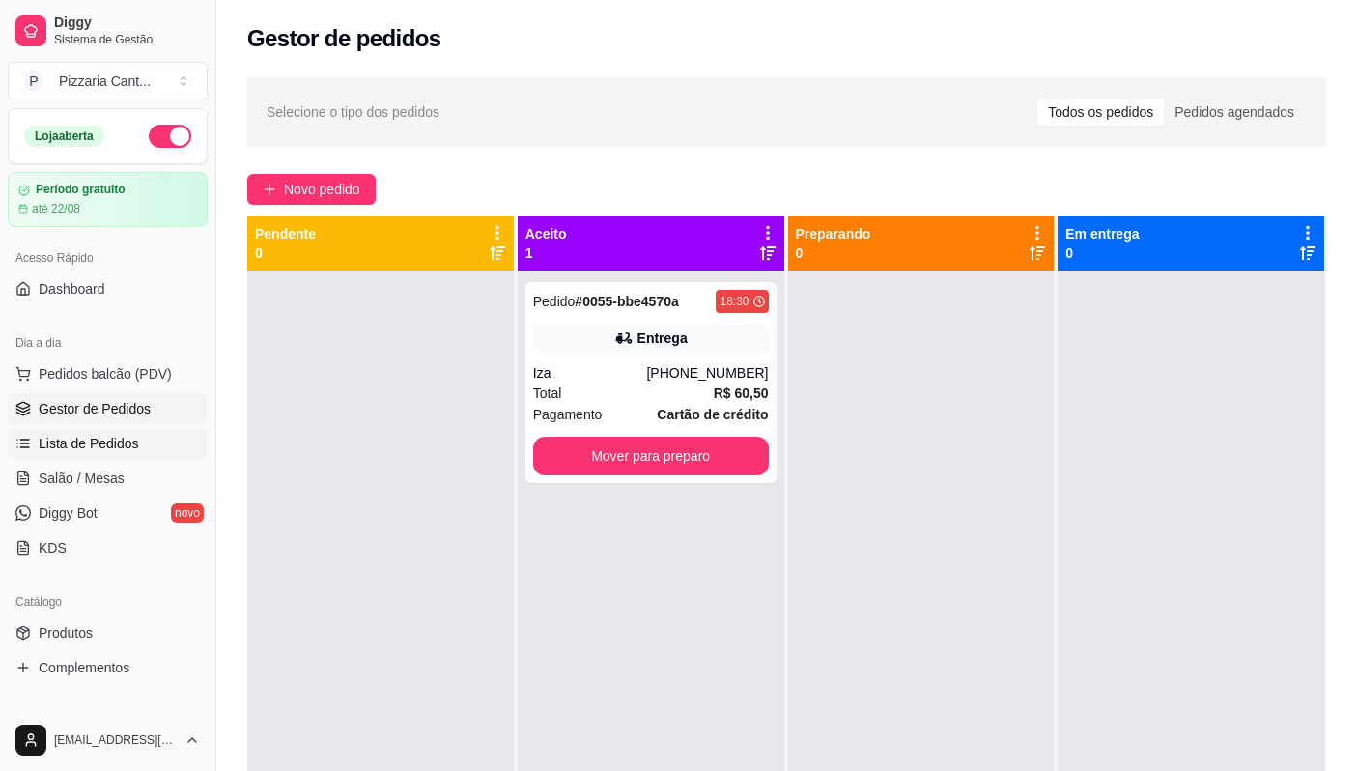
click at [102, 436] on span "Lista de Pedidos" at bounding box center [89, 443] width 100 height 19
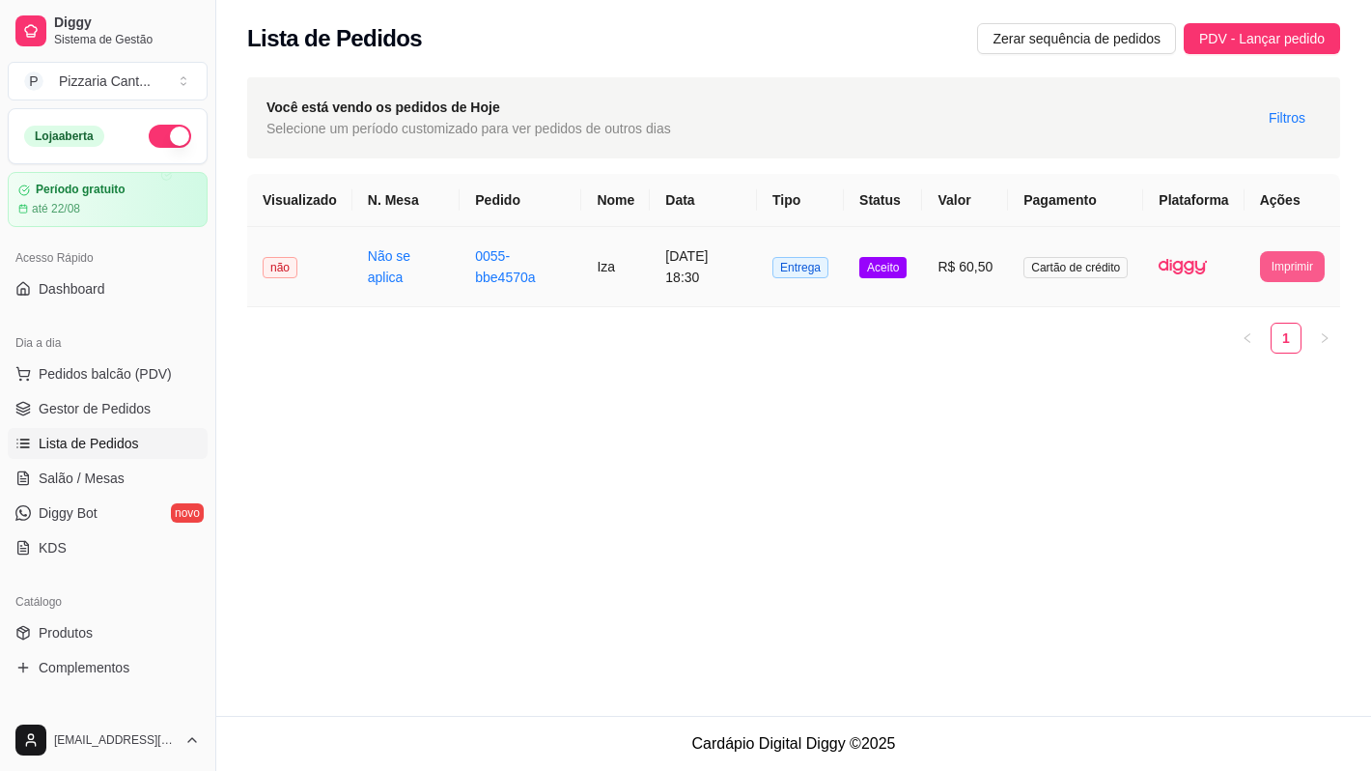
click at [1295, 273] on button "Imprimir" at bounding box center [1292, 266] width 65 height 31
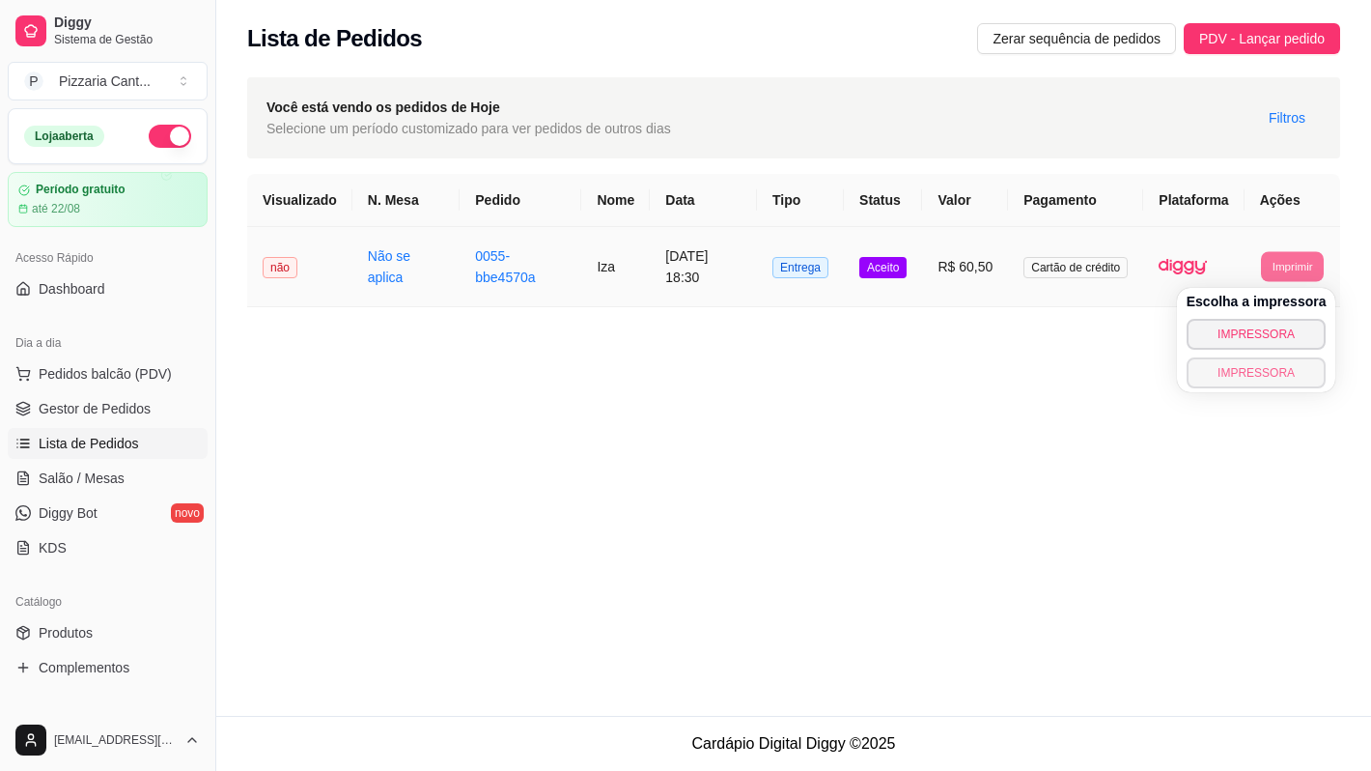
click at [1292, 369] on button "IMPRESSORA" at bounding box center [1257, 372] width 140 height 31
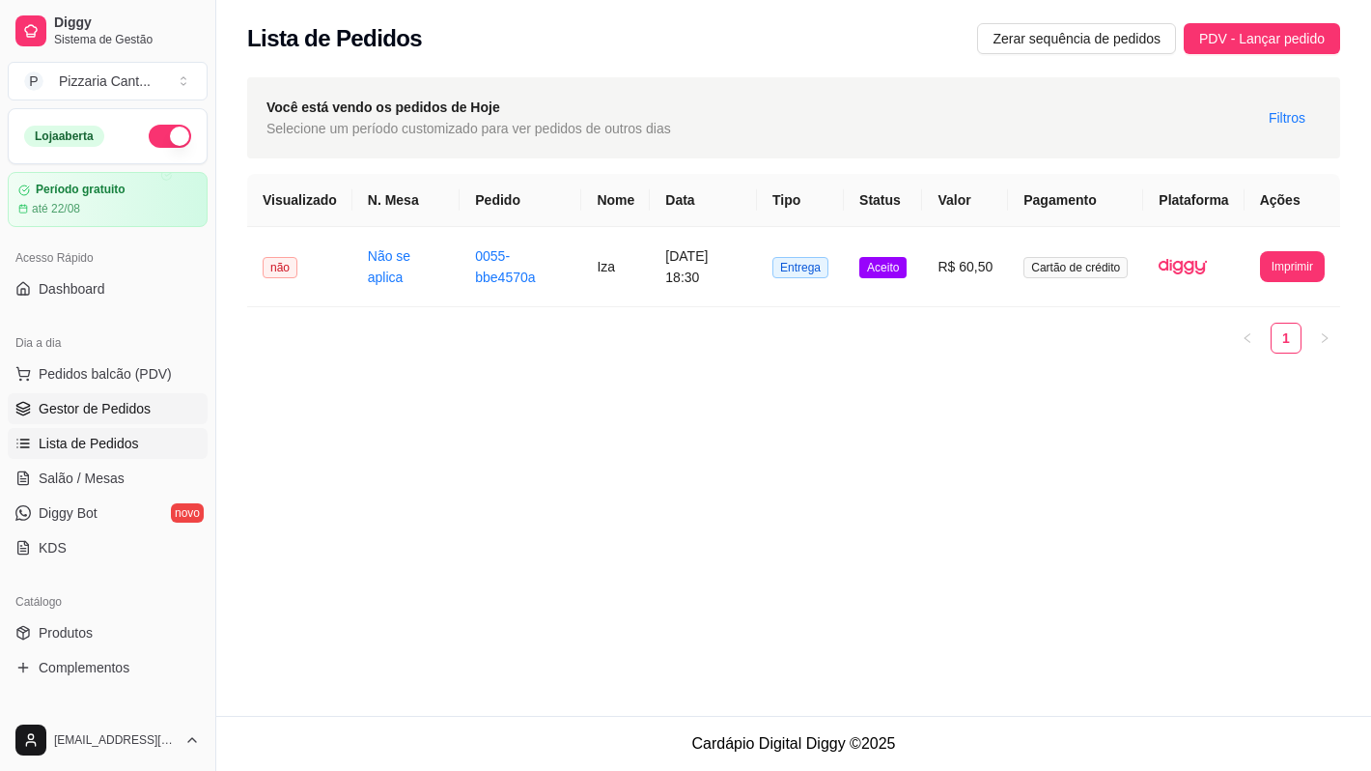
click at [130, 405] on span "Gestor de Pedidos" at bounding box center [95, 408] width 112 height 19
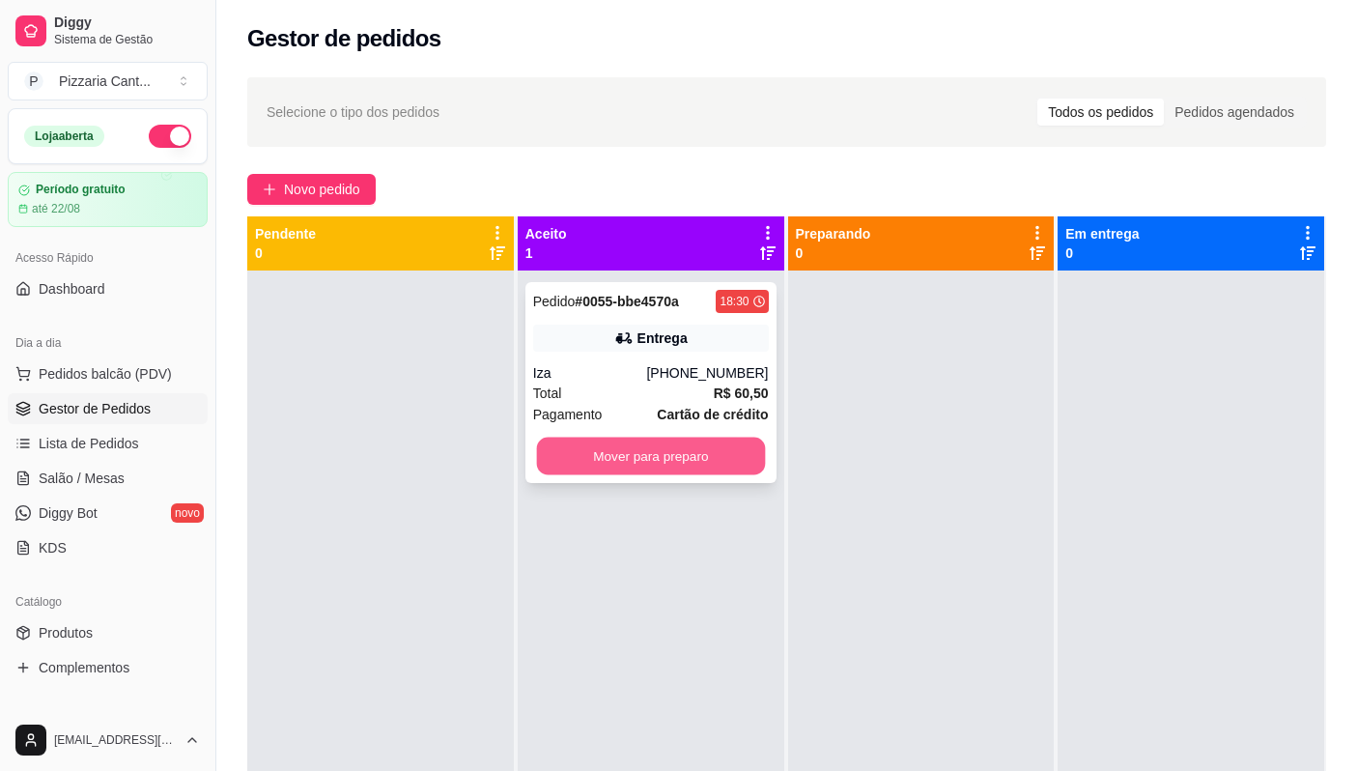
click at [693, 454] on button "Mover para preparo" at bounding box center [650, 456] width 228 height 38
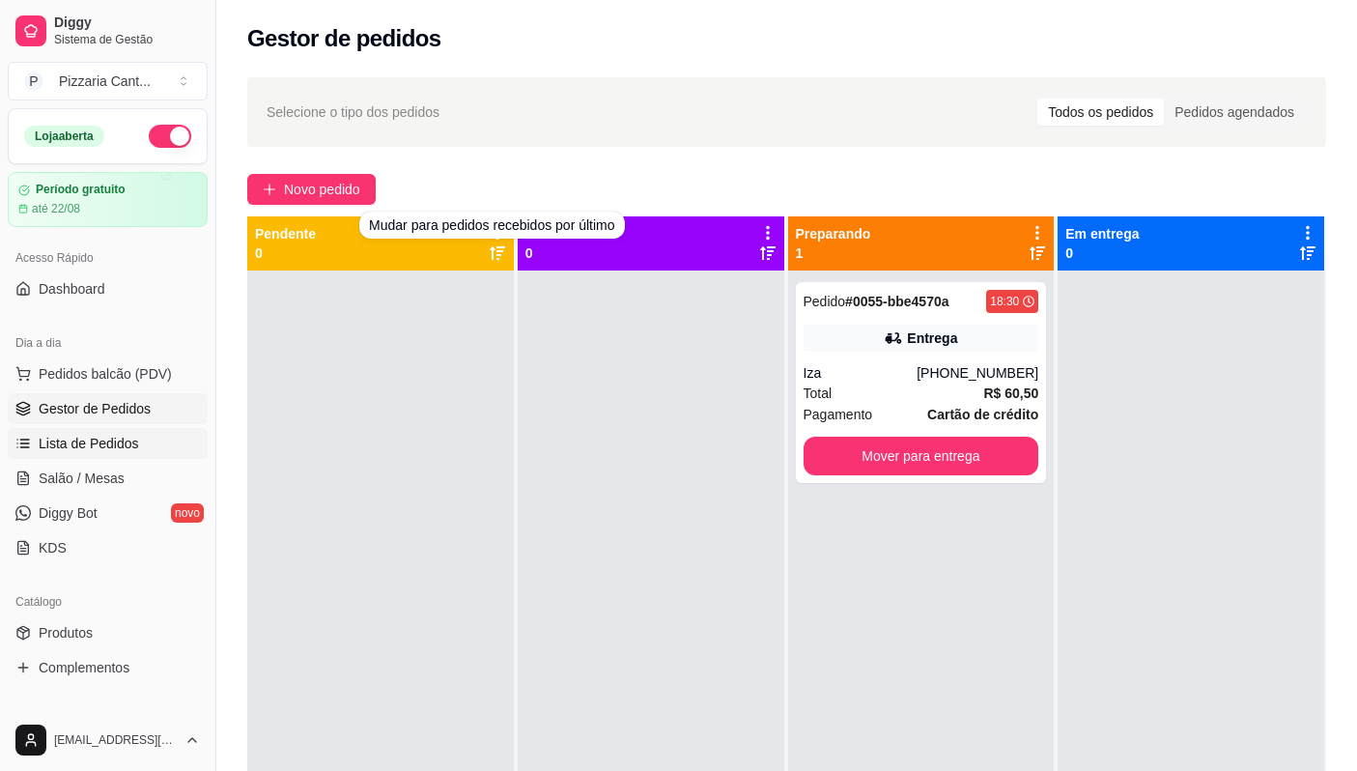
click at [132, 444] on span "Lista de Pedidos" at bounding box center [89, 443] width 100 height 19
